Goal: Obtain resource: Obtain resource

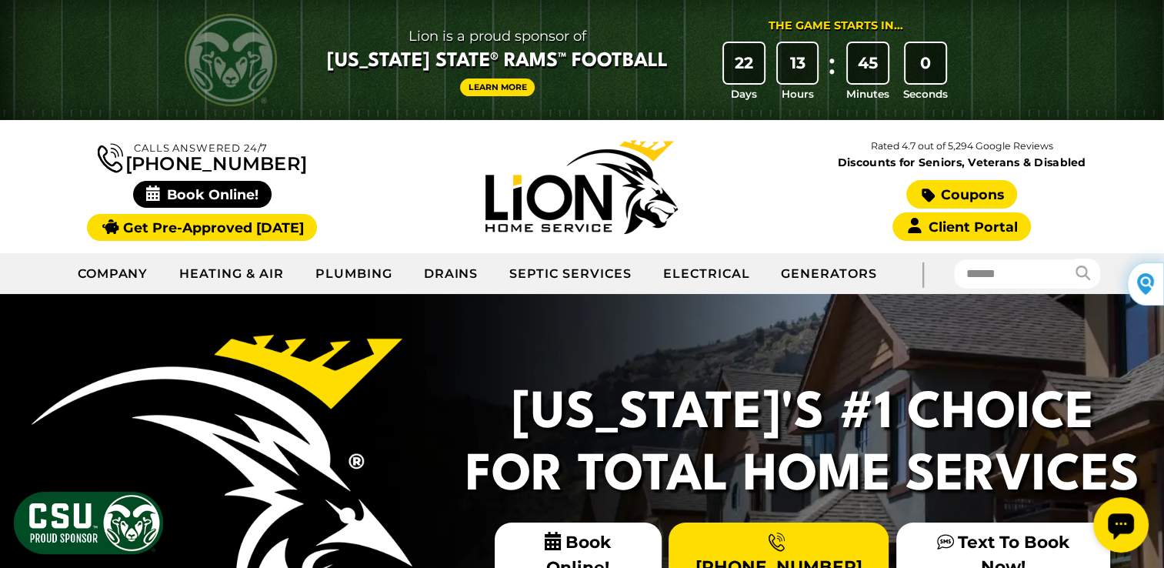
click at [973, 191] on link "Coupons" at bounding box center [962, 194] width 111 height 28
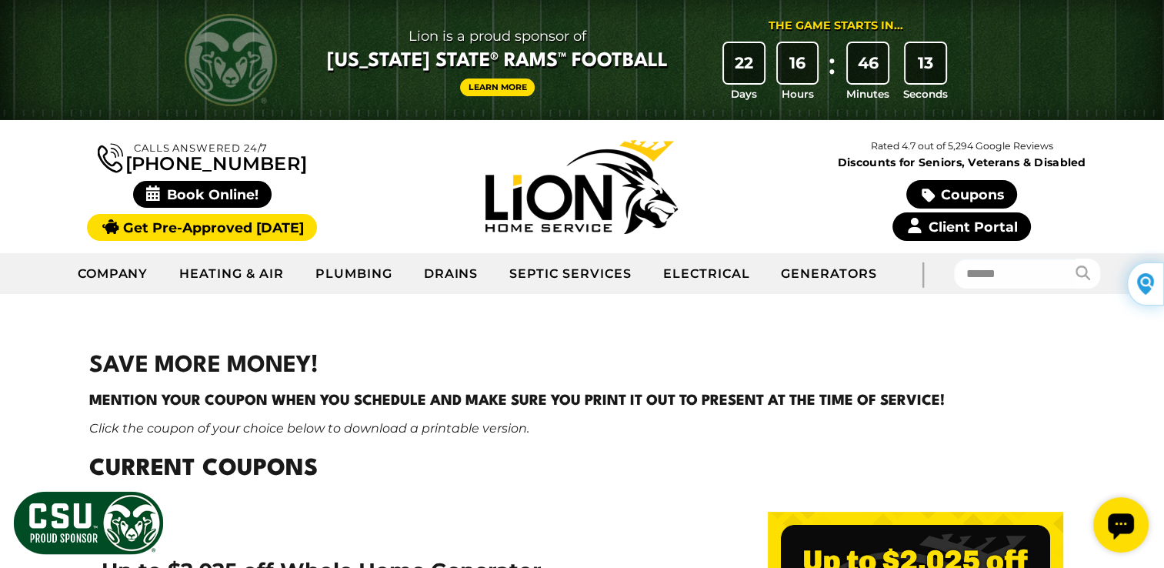
click at [969, 227] on link "Client Portal" at bounding box center [962, 226] width 139 height 28
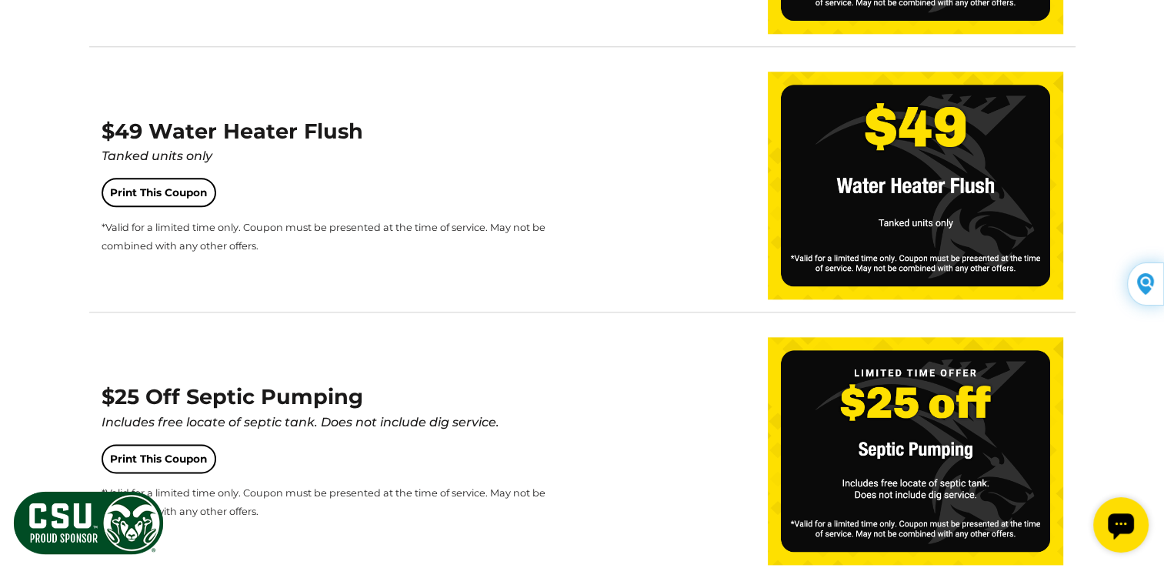
scroll to position [1770, 0]
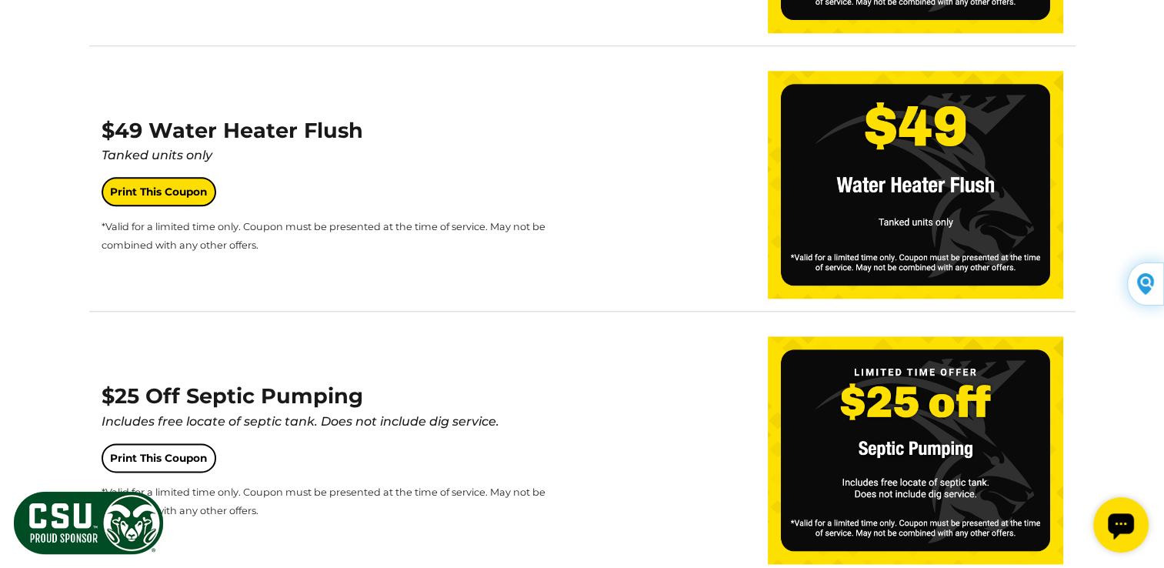
click at [176, 189] on link "Print This Coupon" at bounding box center [159, 191] width 115 height 29
click at [980, 222] on img at bounding box center [916, 185] width 296 height 228
